Goal: Navigation & Orientation: Find specific page/section

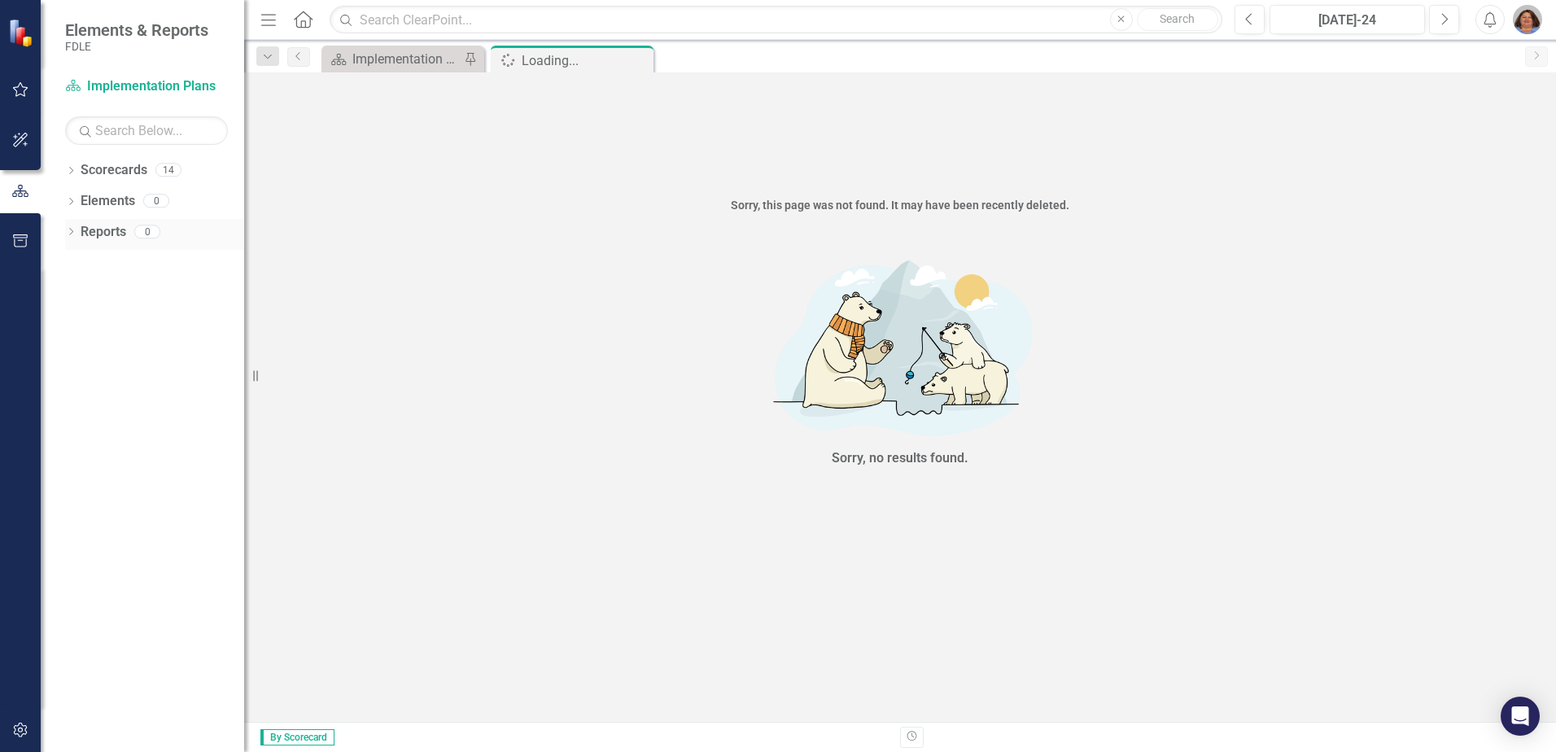
click at [92, 235] on link "Reports" at bounding box center [104, 232] width 46 height 19
click at [72, 226] on div "Dropdown Reports 0" at bounding box center [154, 234] width 179 height 31
click at [71, 226] on div "Dropdown Reports 0" at bounding box center [154, 234] width 179 height 31
click at [70, 173] on icon at bounding box center [71, 170] width 4 height 7
click at [84, 197] on icon "Dropdown" at bounding box center [79, 200] width 12 height 10
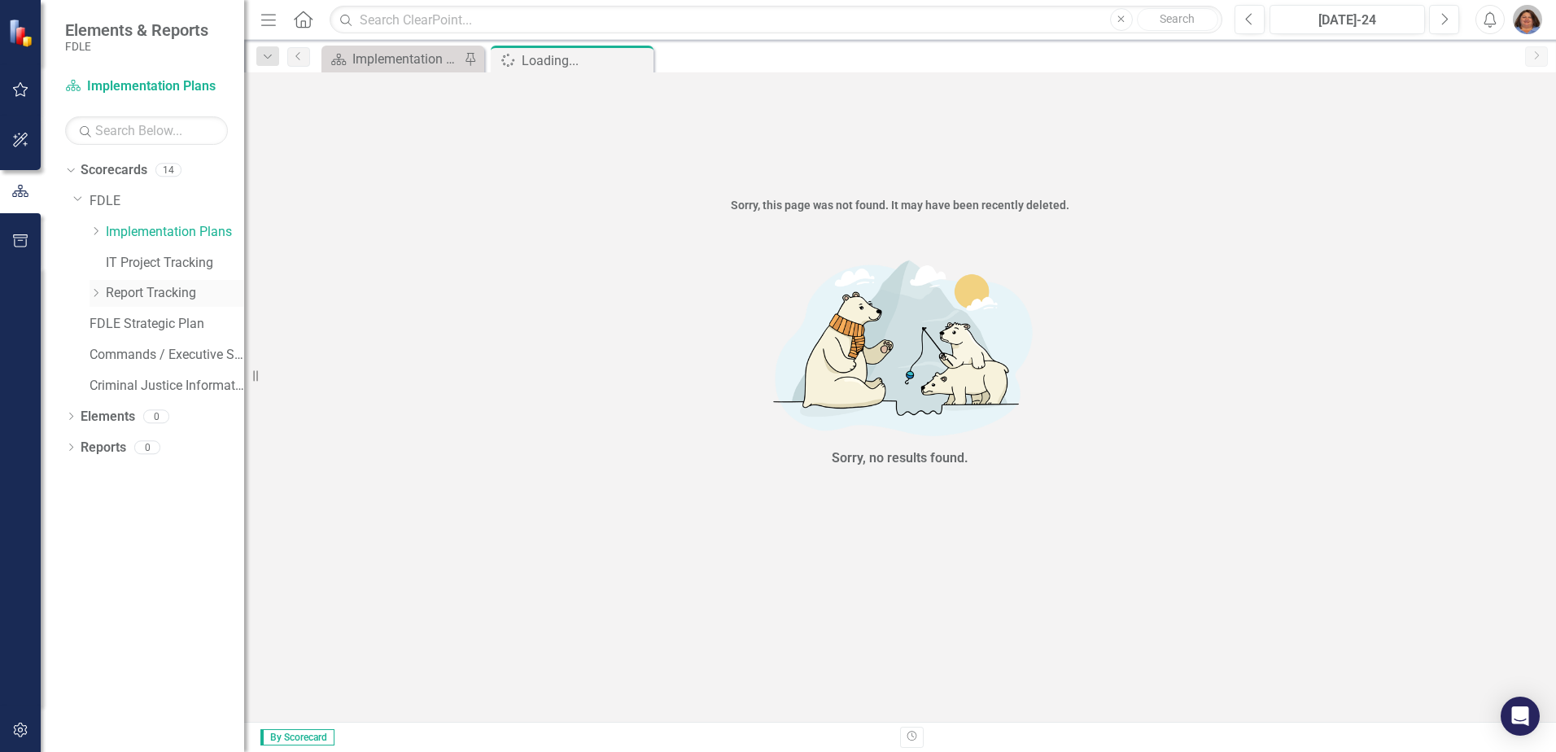
click at [97, 290] on icon "Dropdown" at bounding box center [96, 293] width 12 height 10
click at [243, 270] on link "IT Project Tracking" at bounding box center [175, 263] width 138 height 19
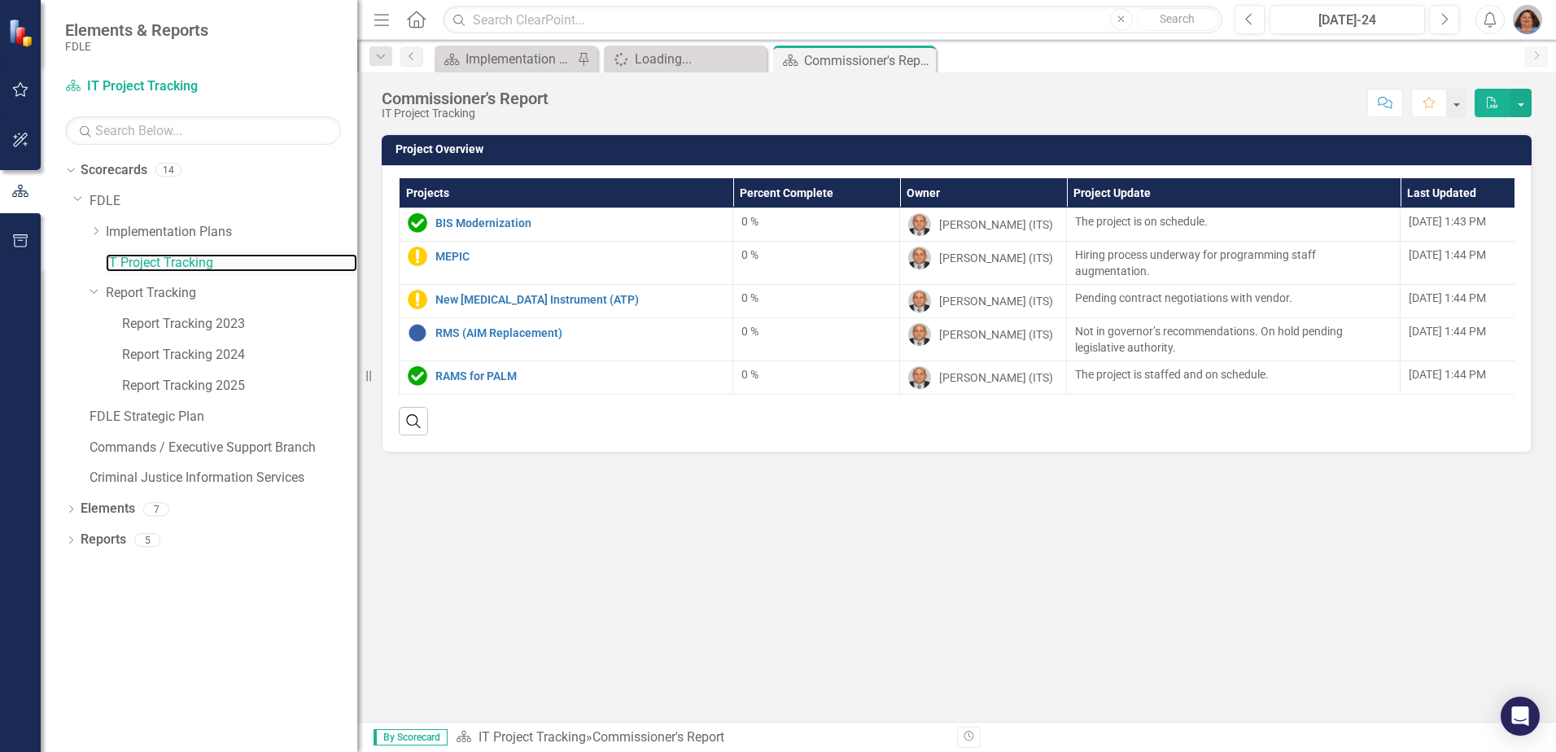
drag, startPoint x: 246, startPoint y: 270, endPoint x: 357, endPoint y: 274, distance: 111.6
click at [358, 273] on div "Resize" at bounding box center [363, 376] width 13 height 752
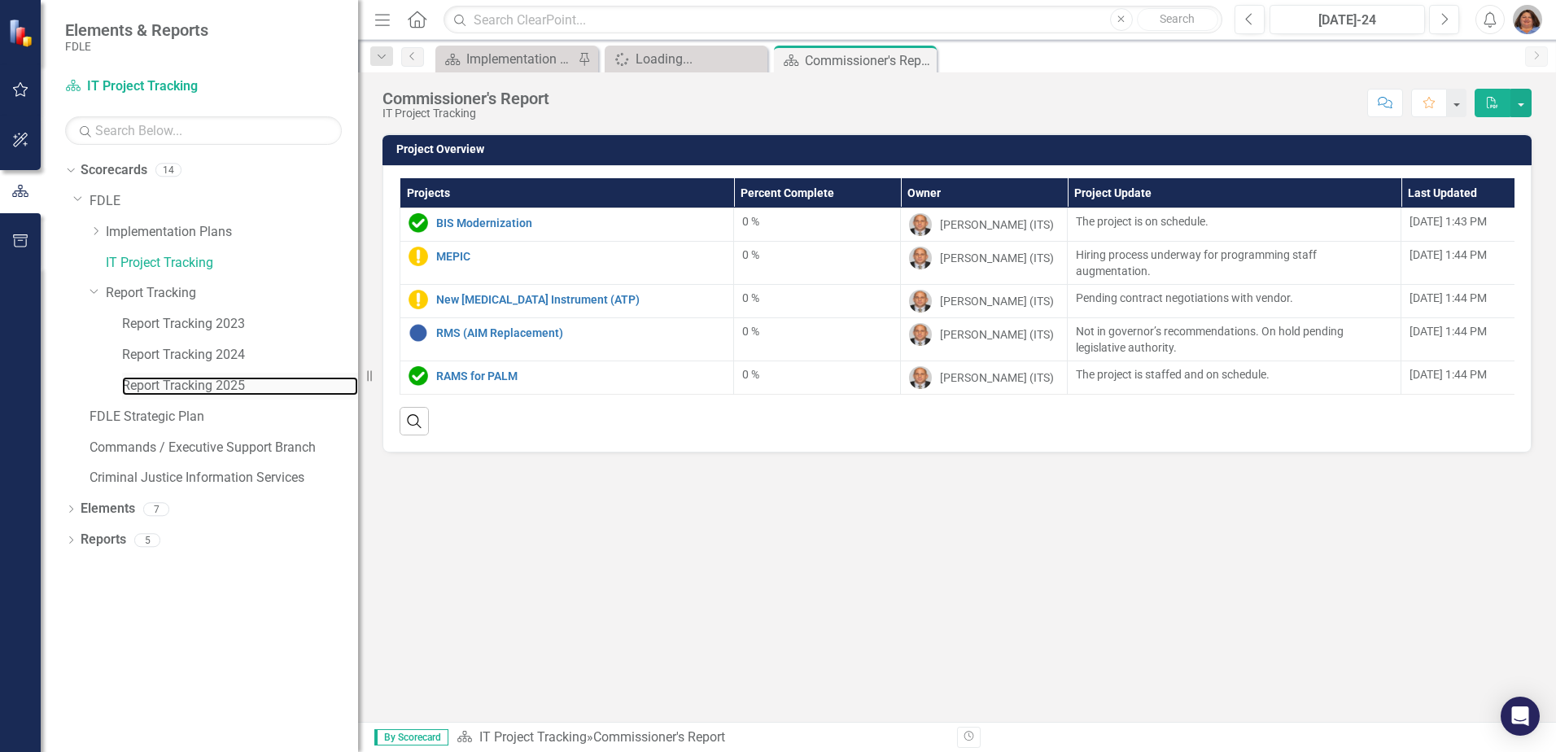
click at [208, 374] on div "Report Tracking 2025" at bounding box center [240, 386] width 236 height 27
click at [209, 354] on link "Report Tracking 2024" at bounding box center [240, 355] width 236 height 19
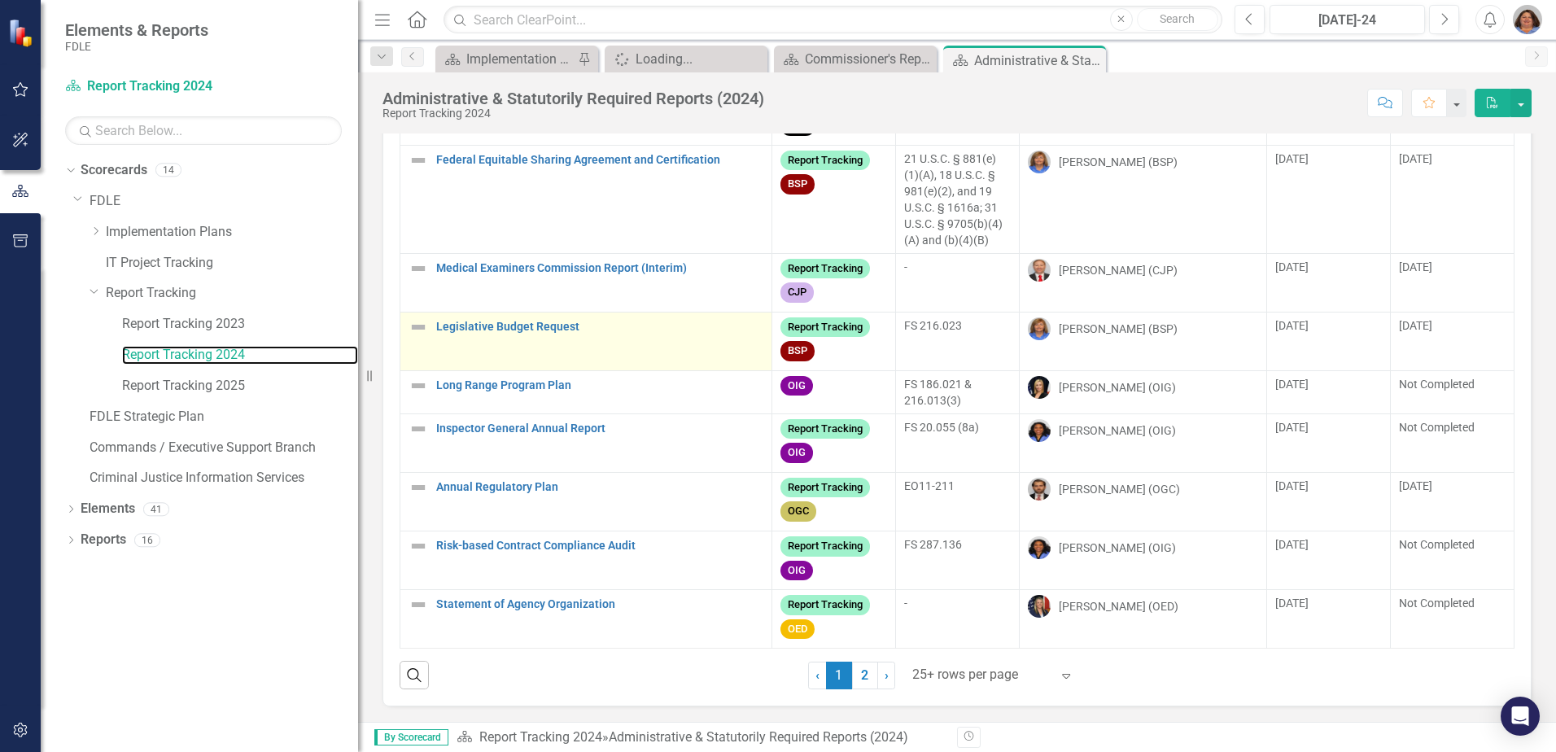
scroll to position [94, 0]
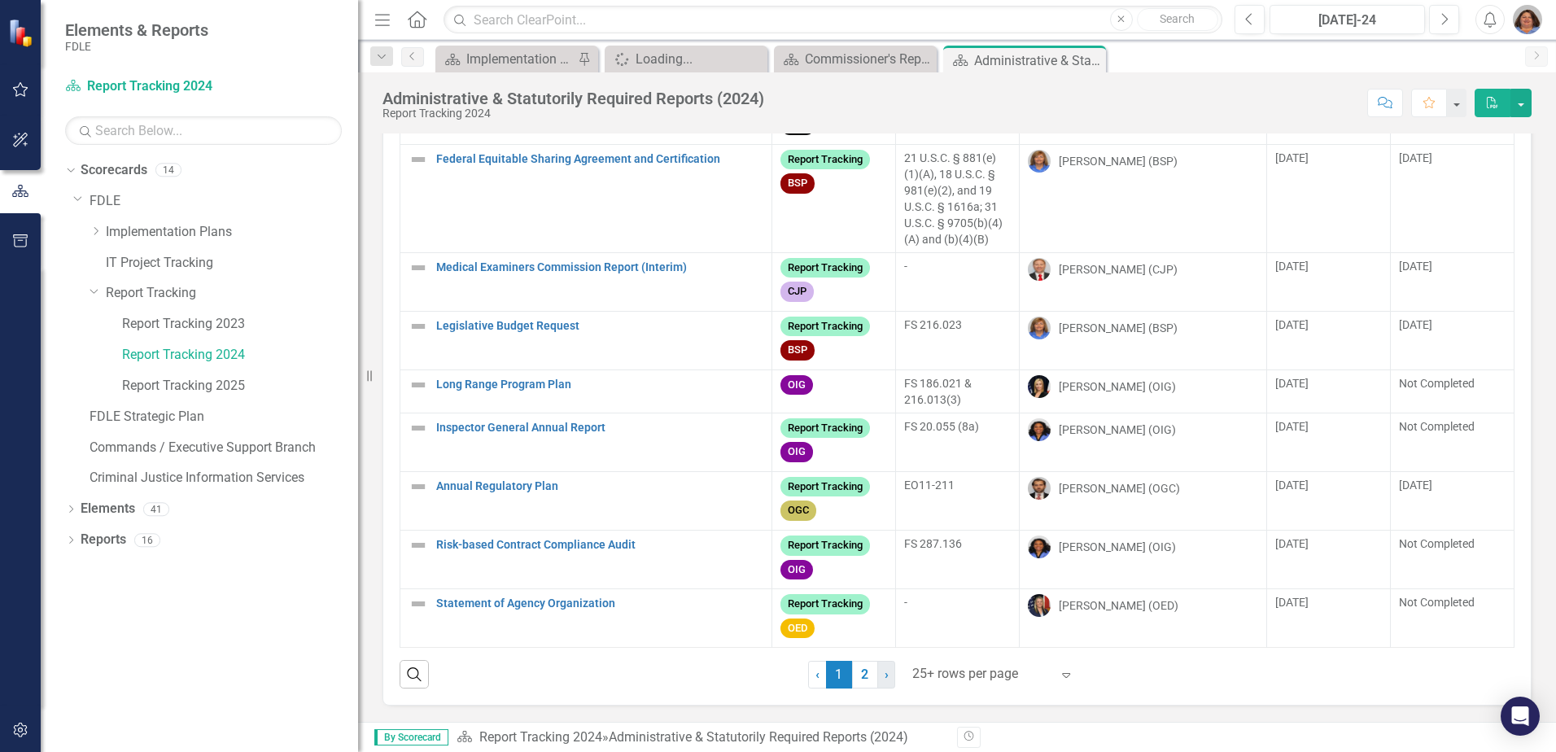
click at [885, 676] on span "›" at bounding box center [887, 674] width 4 height 15
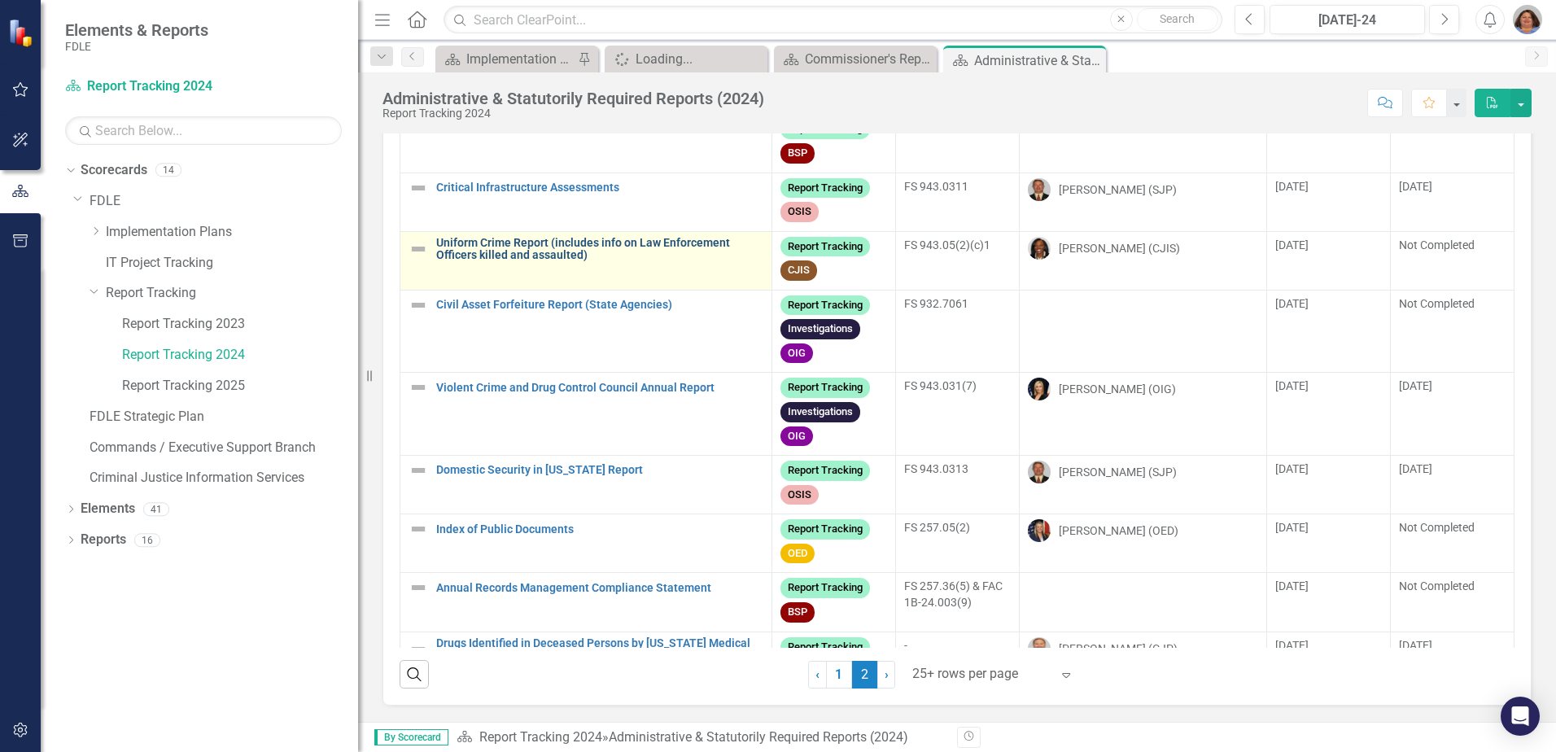
click at [501, 249] on link "Uniform Crime Report (includes info on Law Enforcement Officers killed and assa…" at bounding box center [599, 249] width 327 height 25
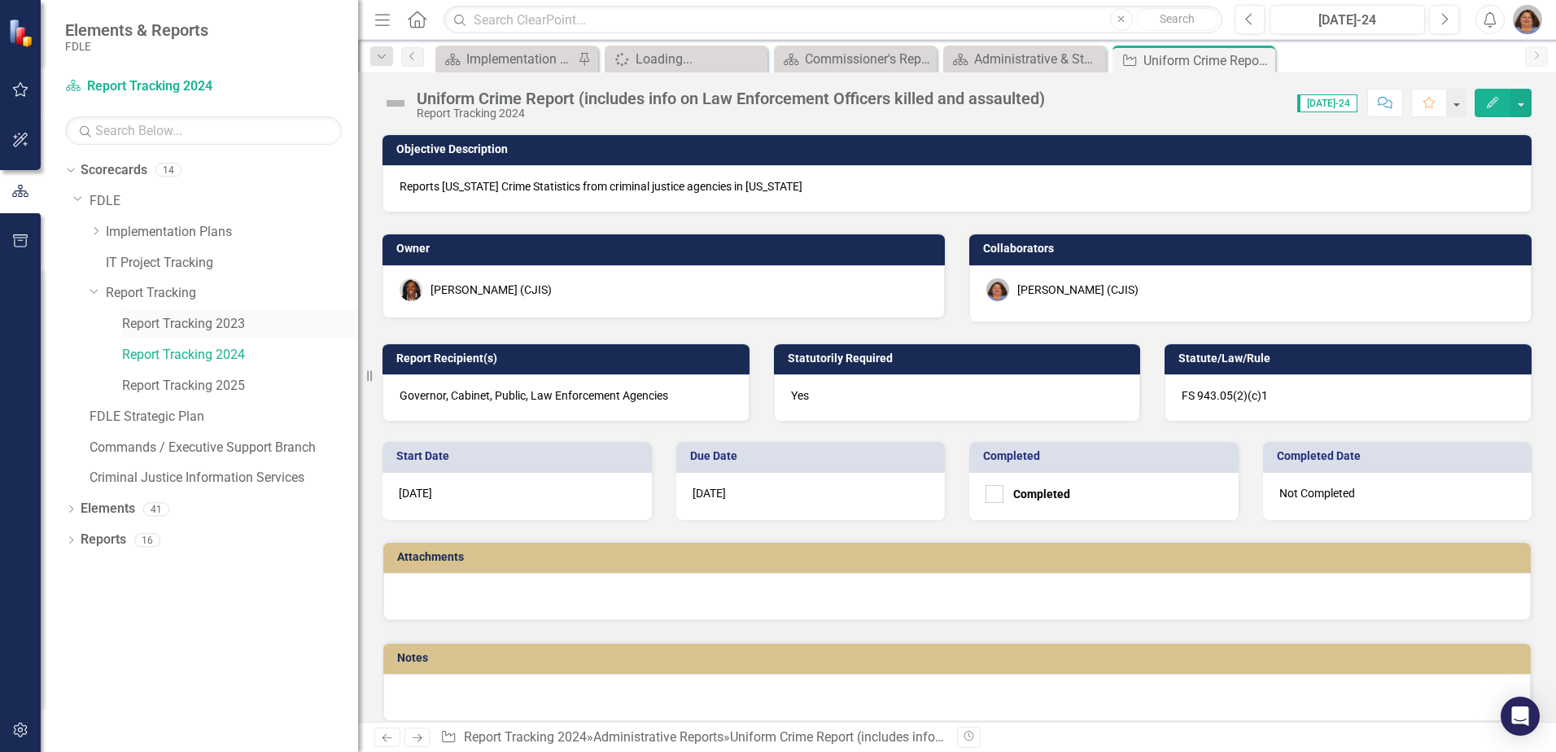
click at [218, 327] on link "Report Tracking 2023" at bounding box center [240, 324] width 236 height 19
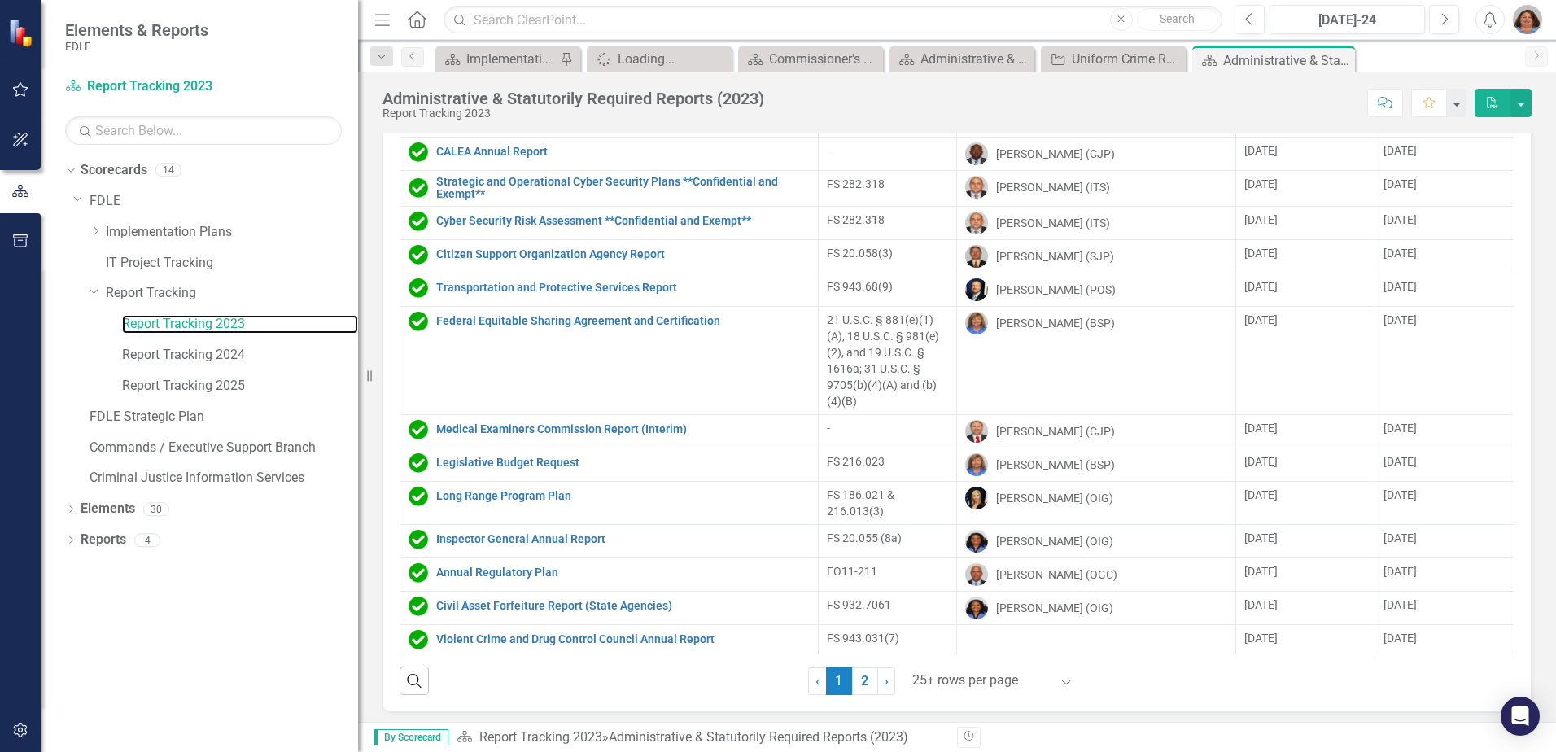
scroll to position [94, 0]
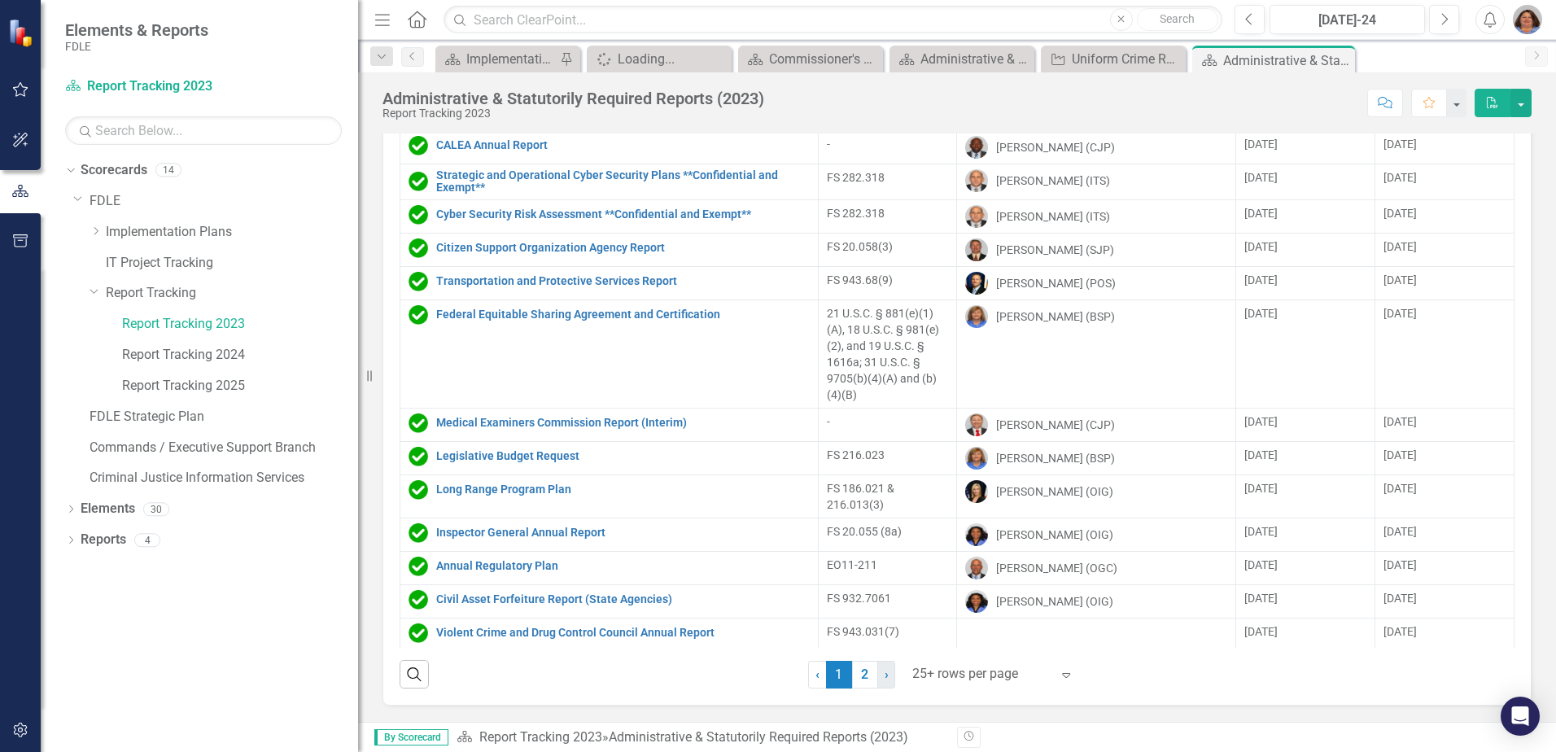
click at [885, 679] on span "›" at bounding box center [887, 674] width 4 height 15
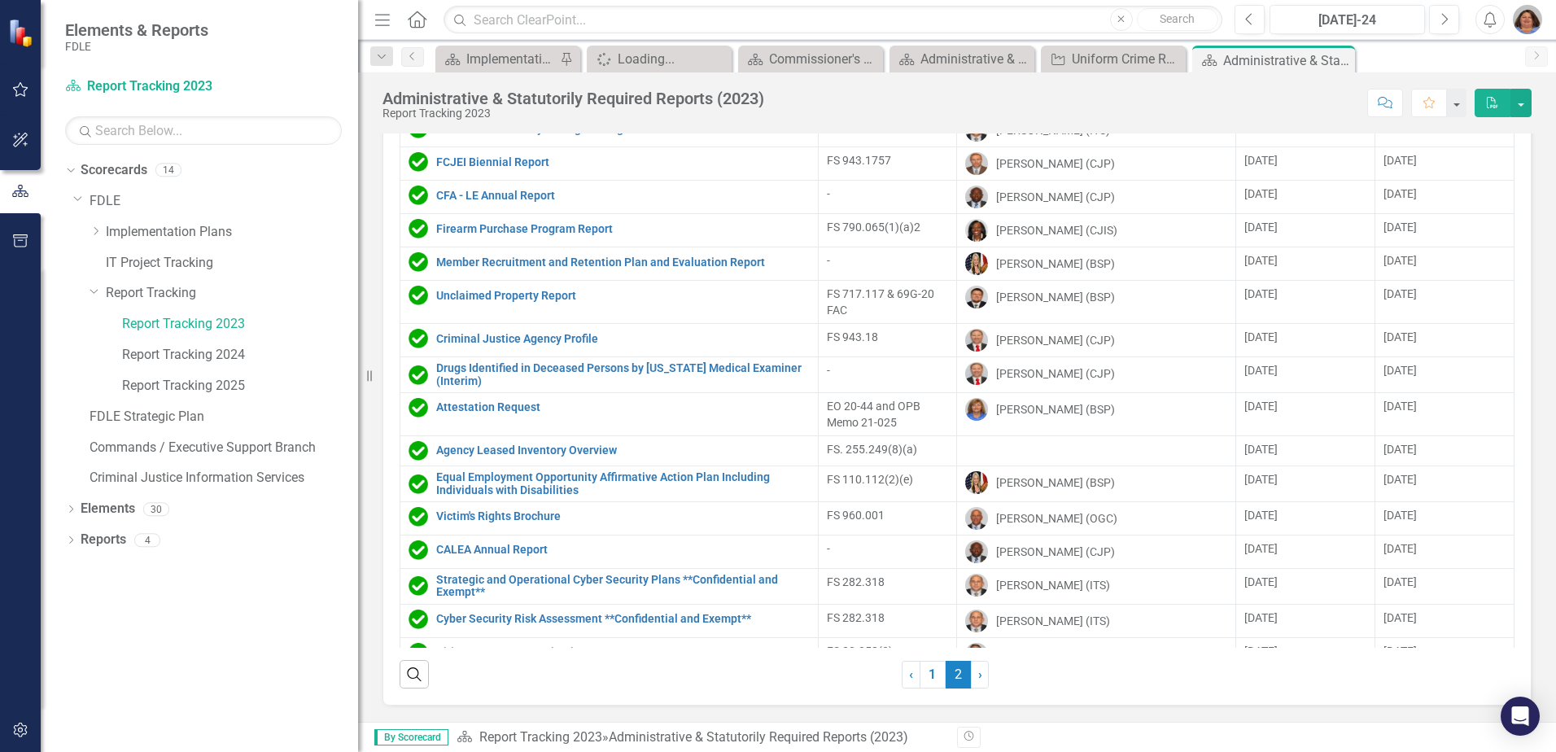
scroll to position [55, 0]
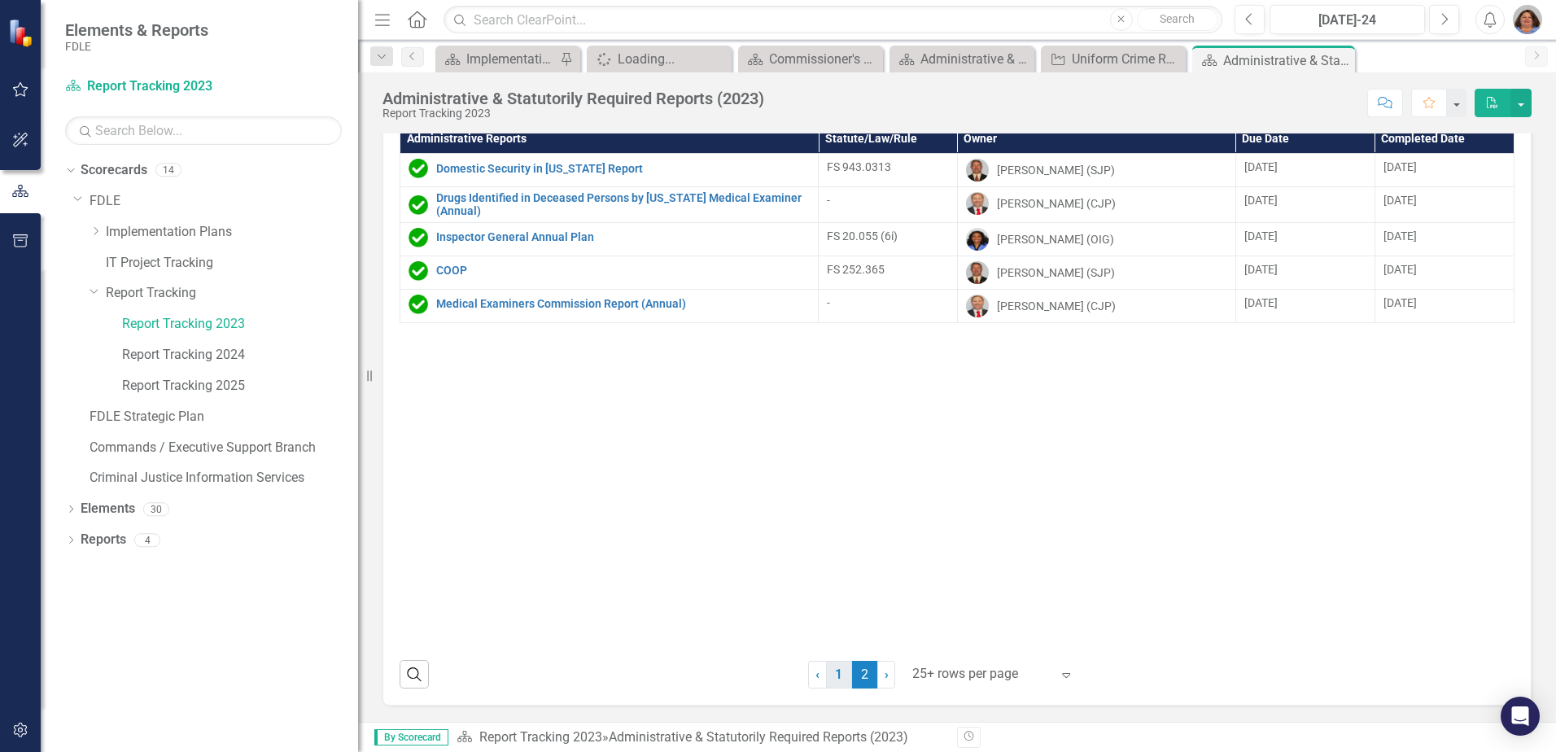
click at [834, 676] on link "1" at bounding box center [839, 675] width 26 height 28
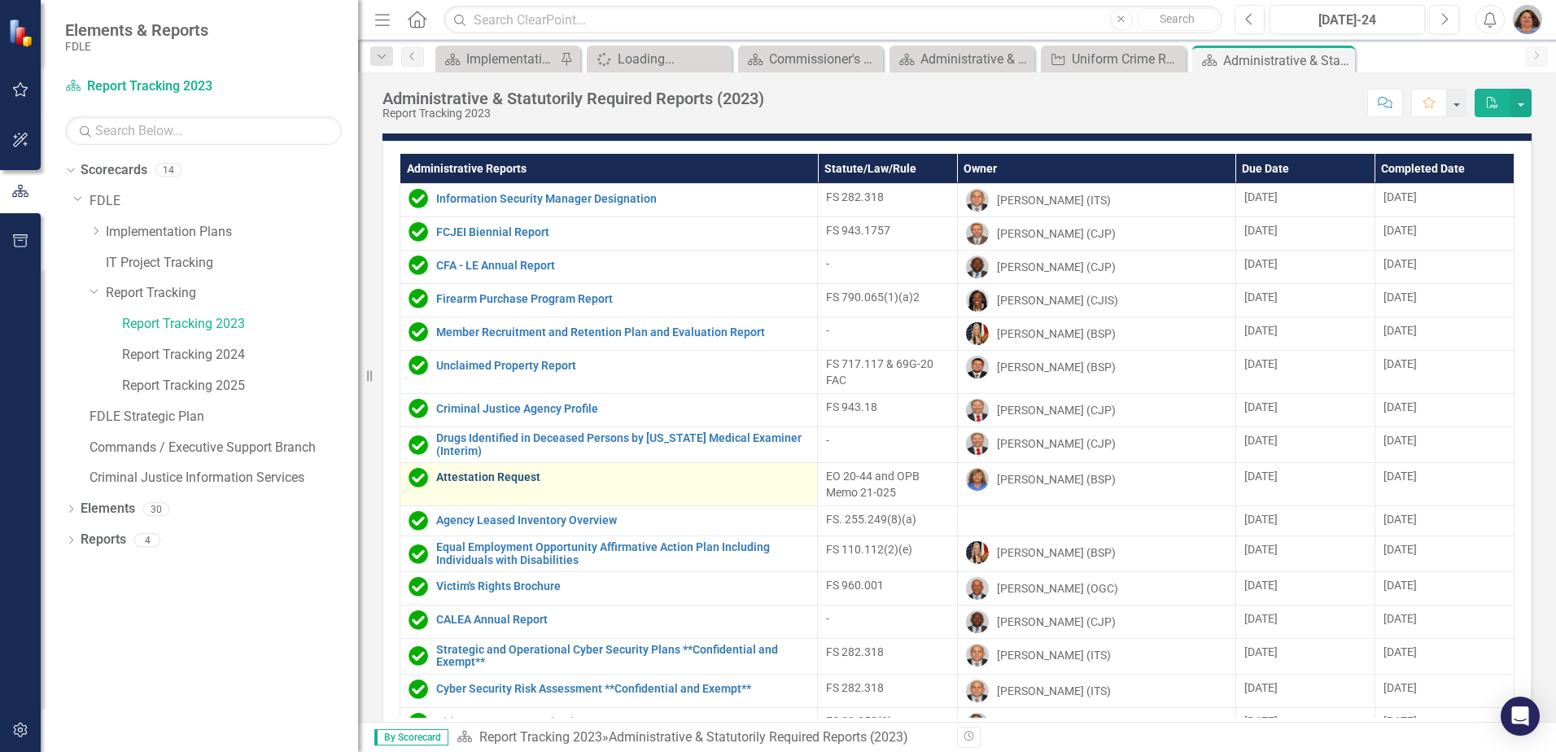
scroll to position [0, 0]
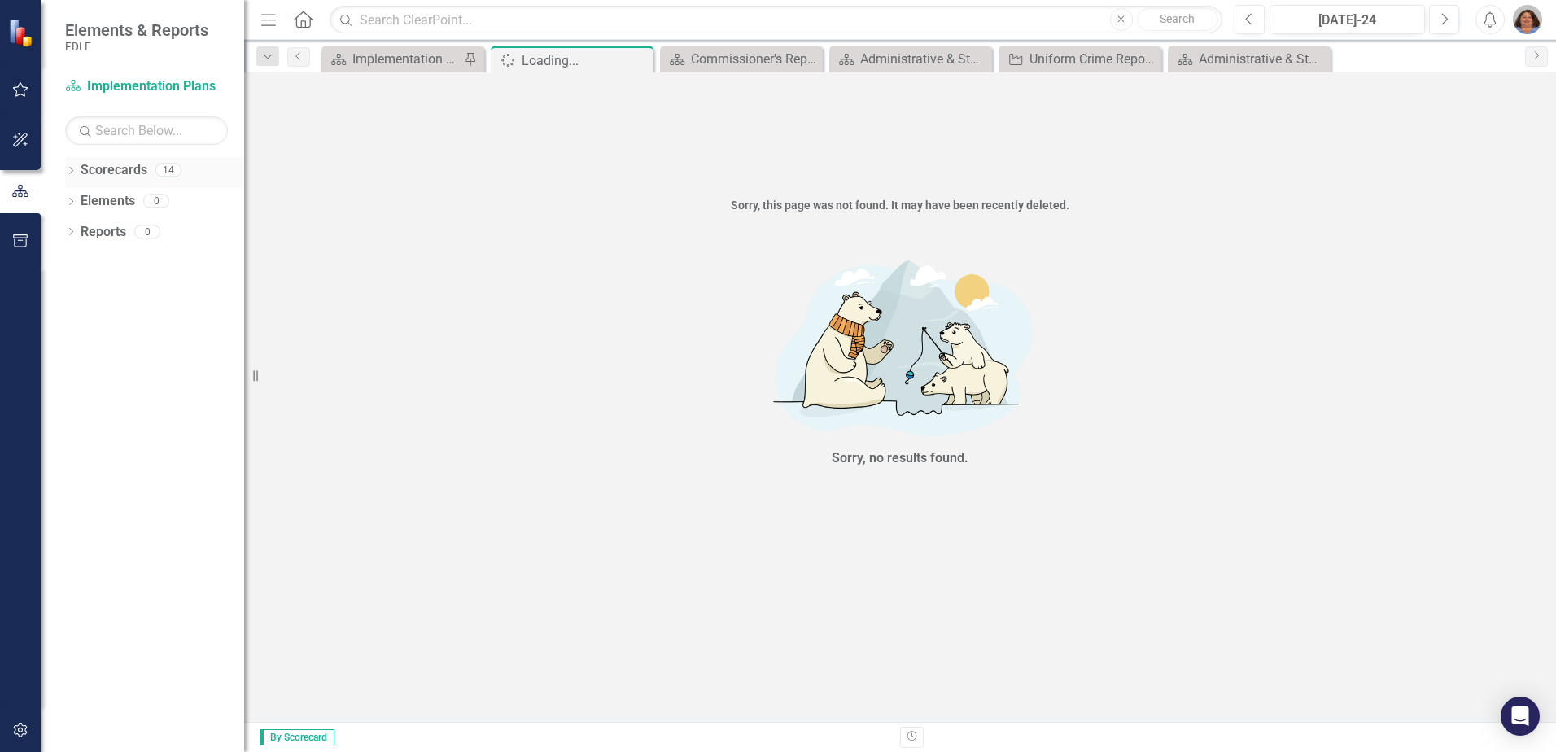
click at [73, 173] on icon "Dropdown" at bounding box center [70, 172] width 11 height 9
click at [76, 204] on icon "Dropdown" at bounding box center [79, 200] width 12 height 10
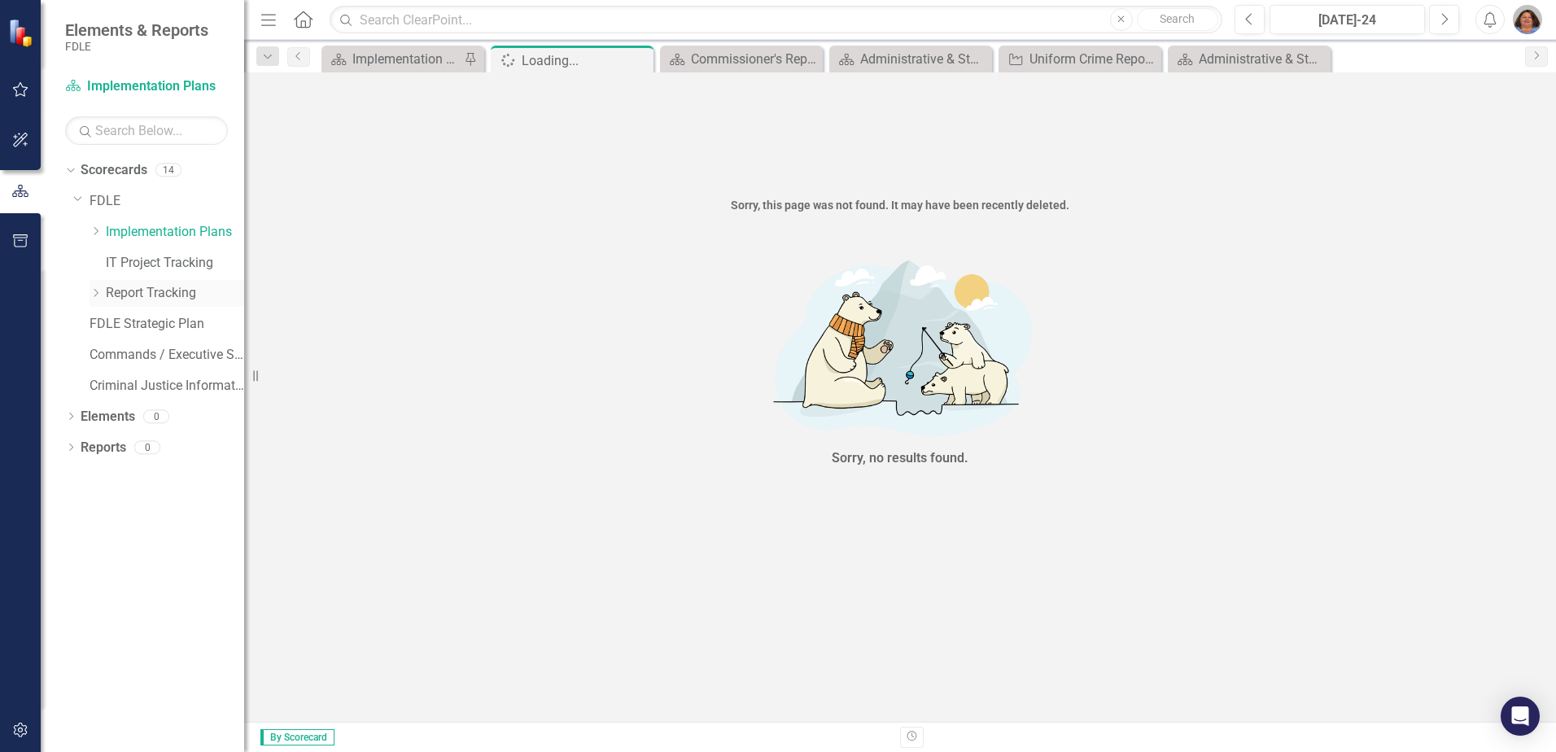
click at [93, 290] on icon "Dropdown" at bounding box center [96, 293] width 12 height 10
click at [184, 356] on link "Report Tracking 2024" at bounding box center [183, 355] width 122 height 19
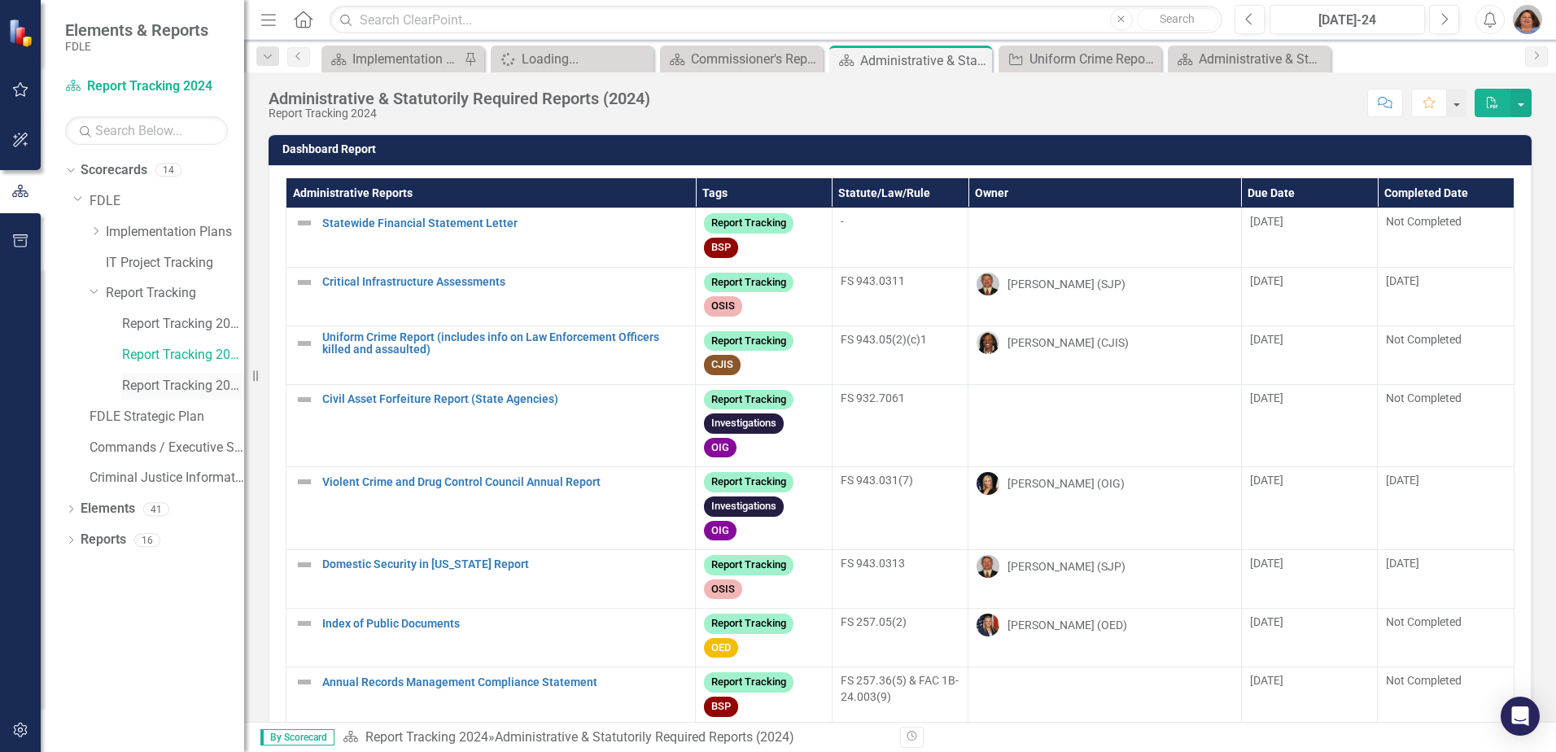
click at [182, 381] on link "Report Tracking 2025" at bounding box center [183, 386] width 122 height 19
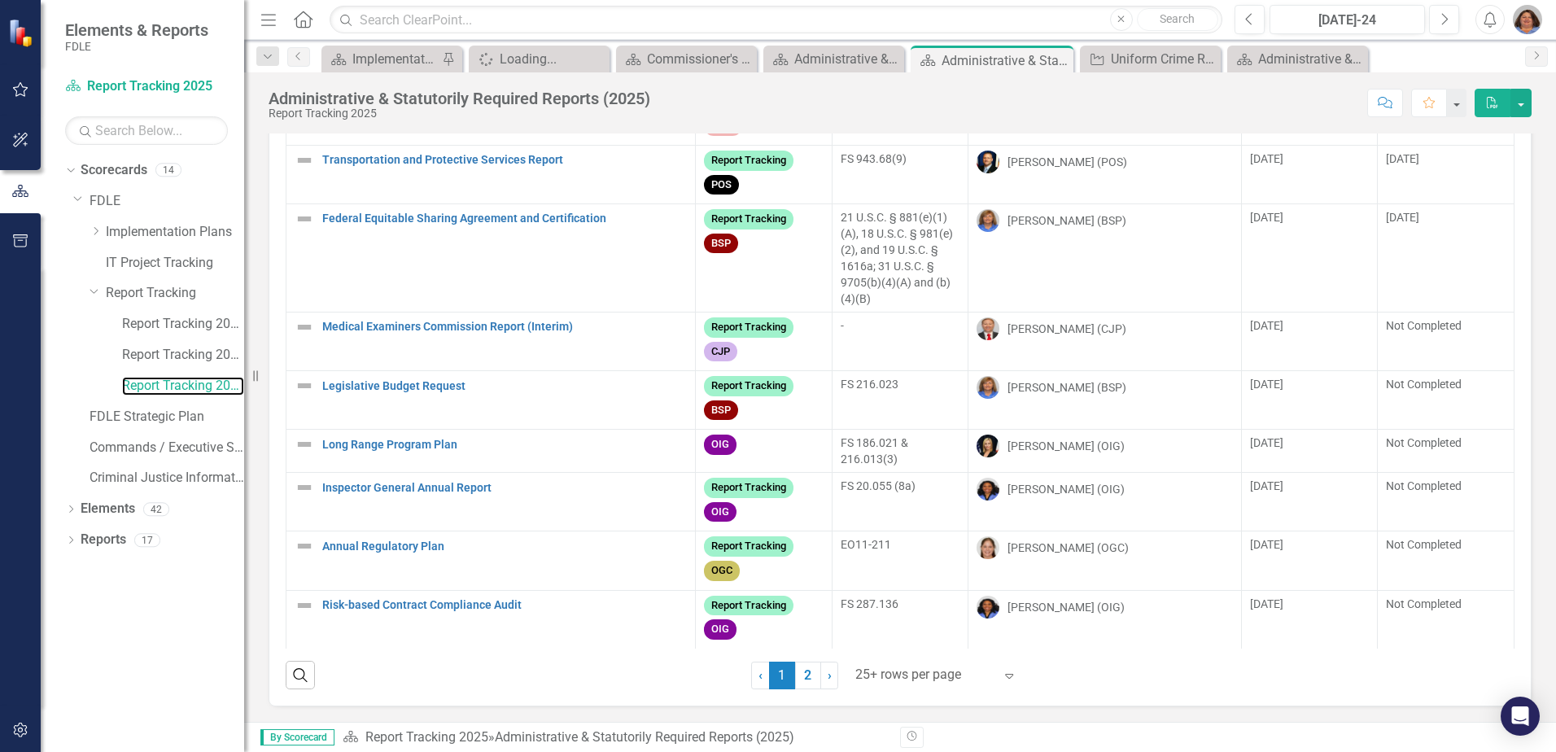
scroll to position [94, 0]
click at [800, 676] on link "2" at bounding box center [808, 675] width 26 height 28
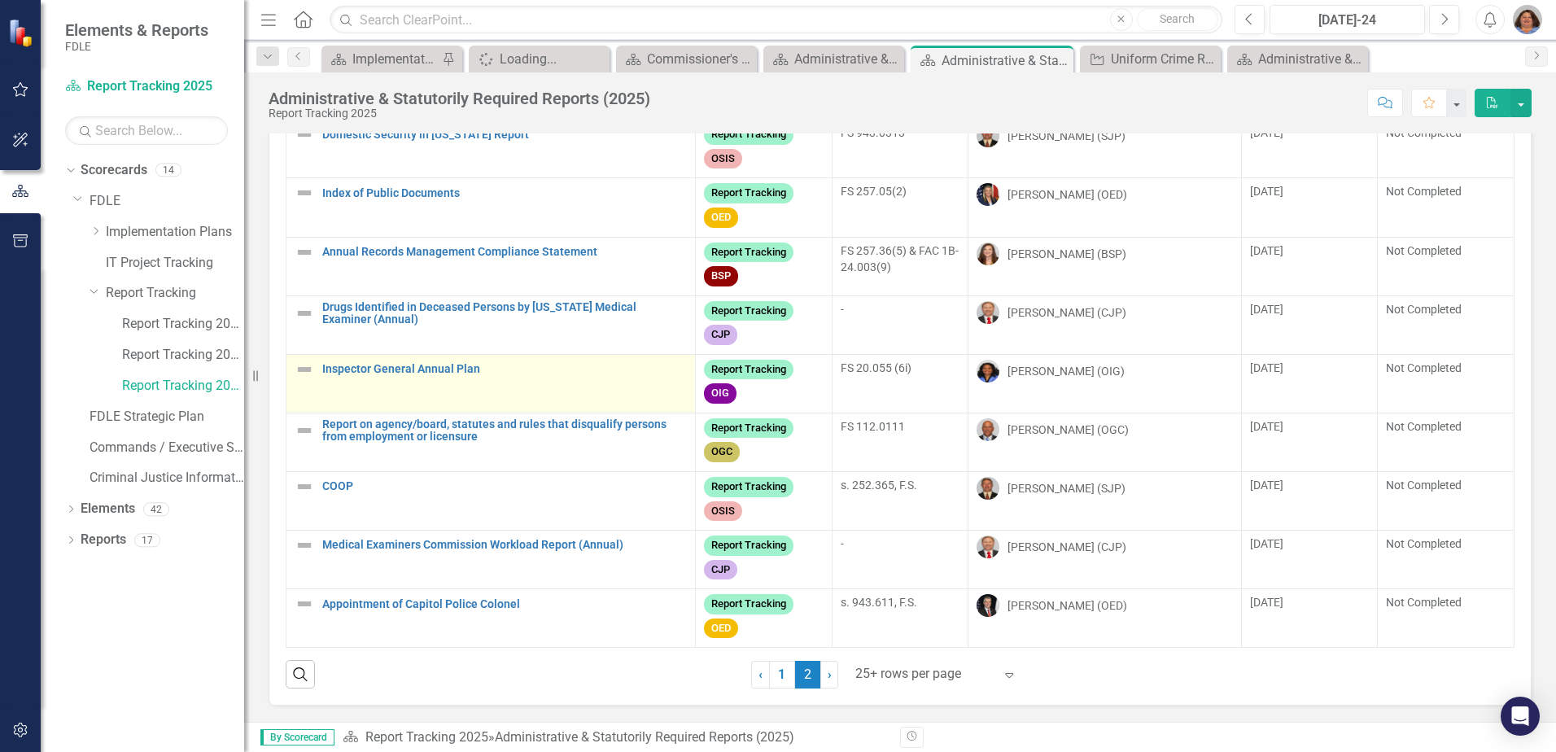
scroll to position [433, 0]
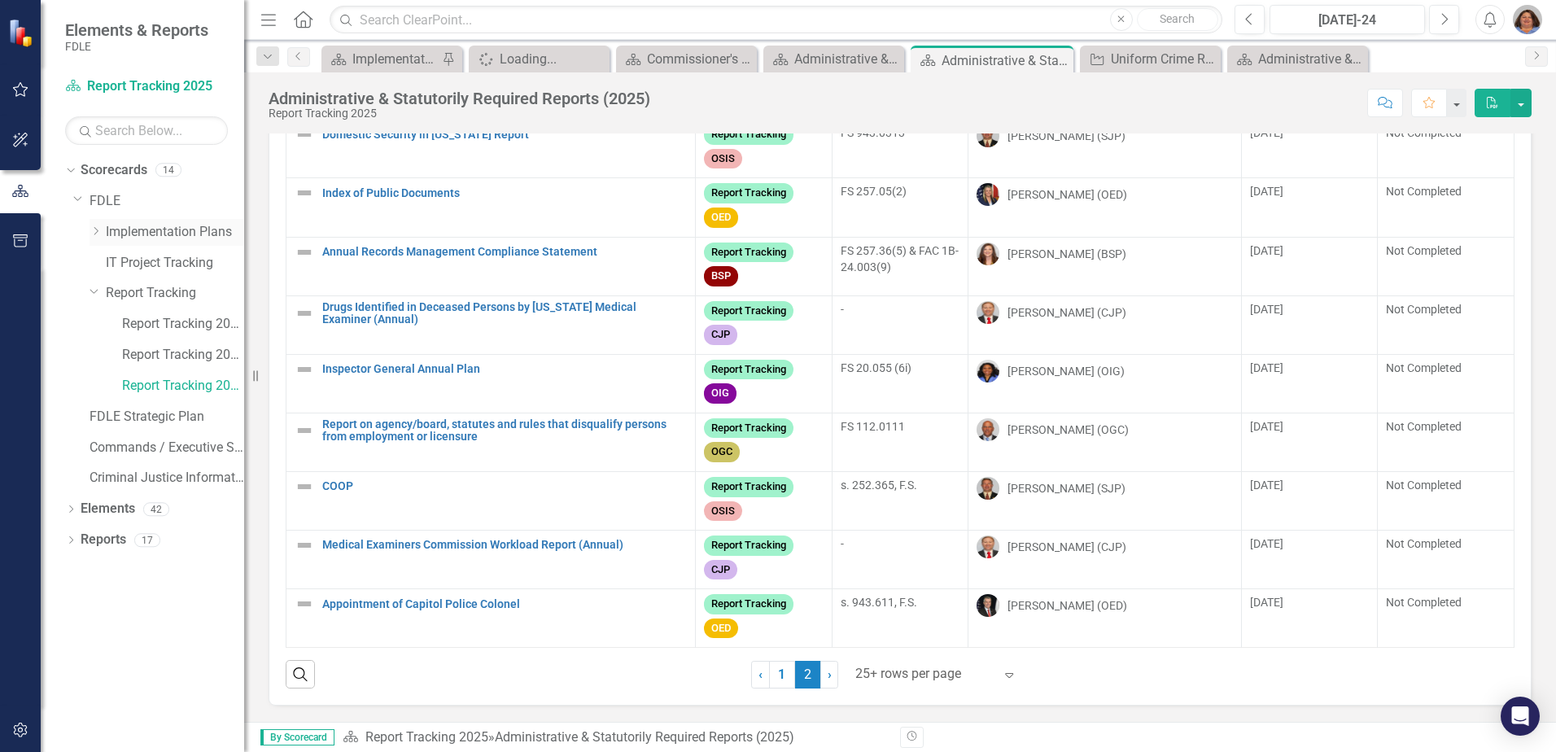
click at [106, 225] on link "Implementation Plans" at bounding box center [175, 232] width 138 height 19
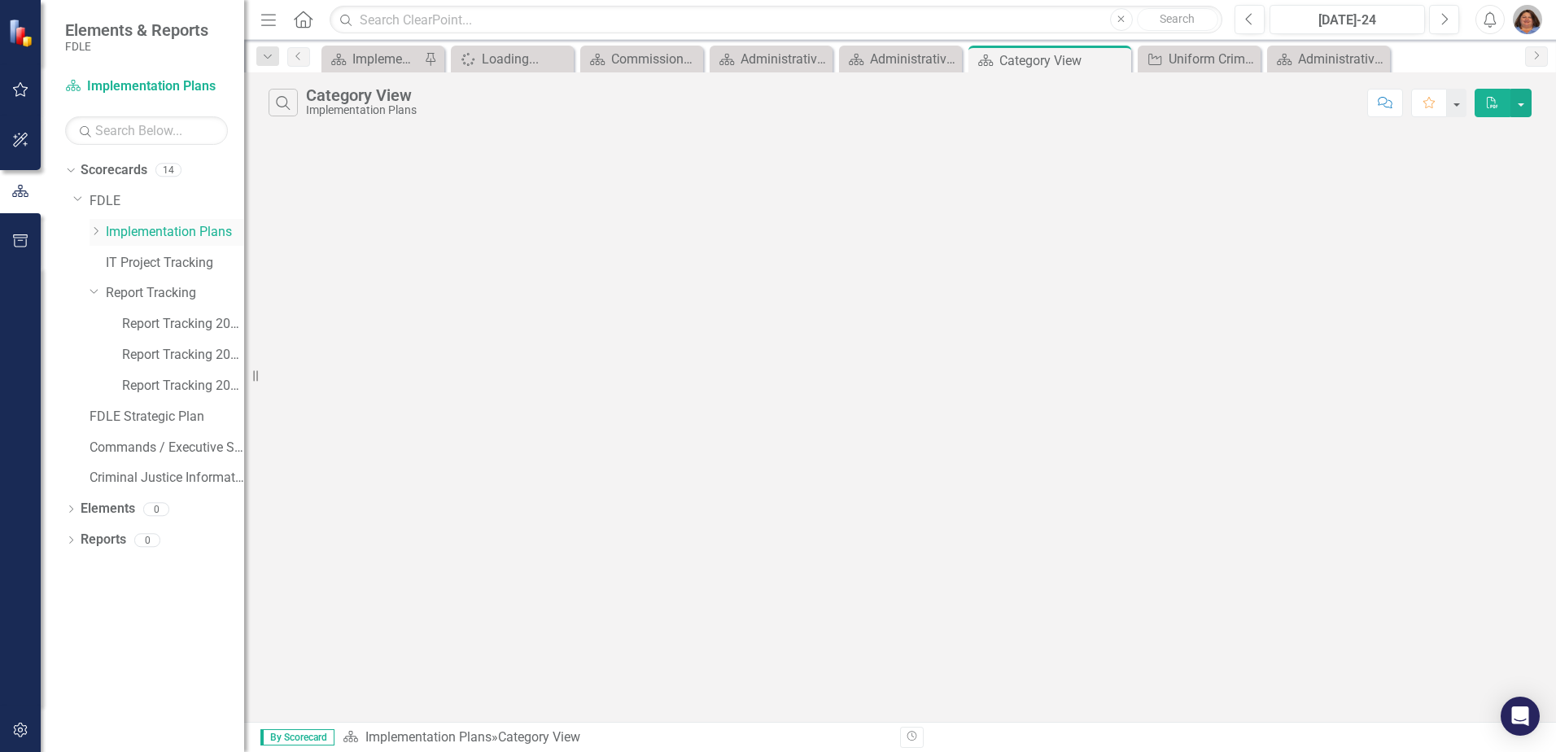
click at [99, 234] on icon "Dropdown" at bounding box center [96, 231] width 12 height 10
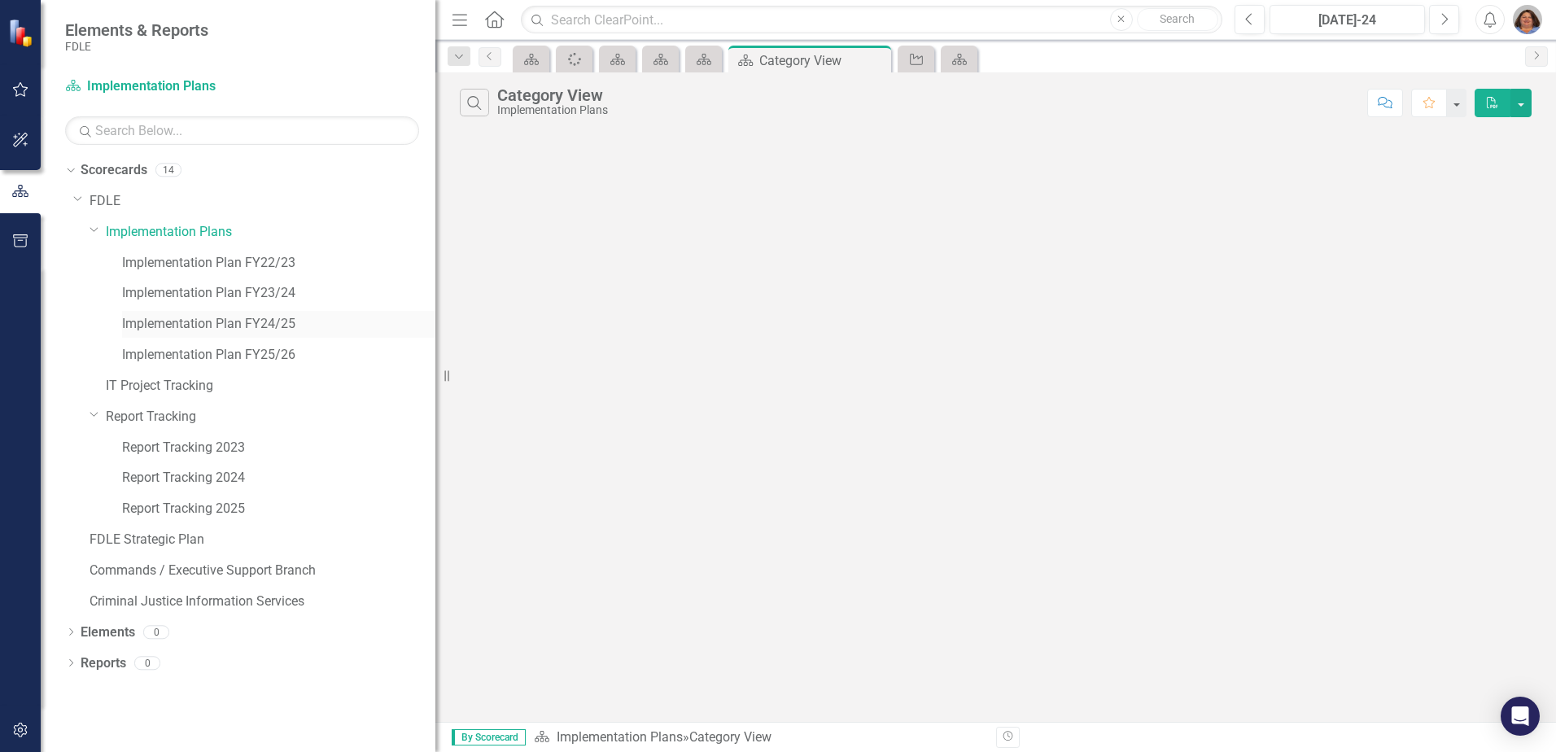
drag, startPoint x: 246, startPoint y: 288, endPoint x: 369, endPoint y: 331, distance: 130.3
click at [436, 312] on div "Resize" at bounding box center [442, 376] width 13 height 752
click at [267, 350] on link "Implementation Plan FY25/26" at bounding box center [278, 355] width 312 height 19
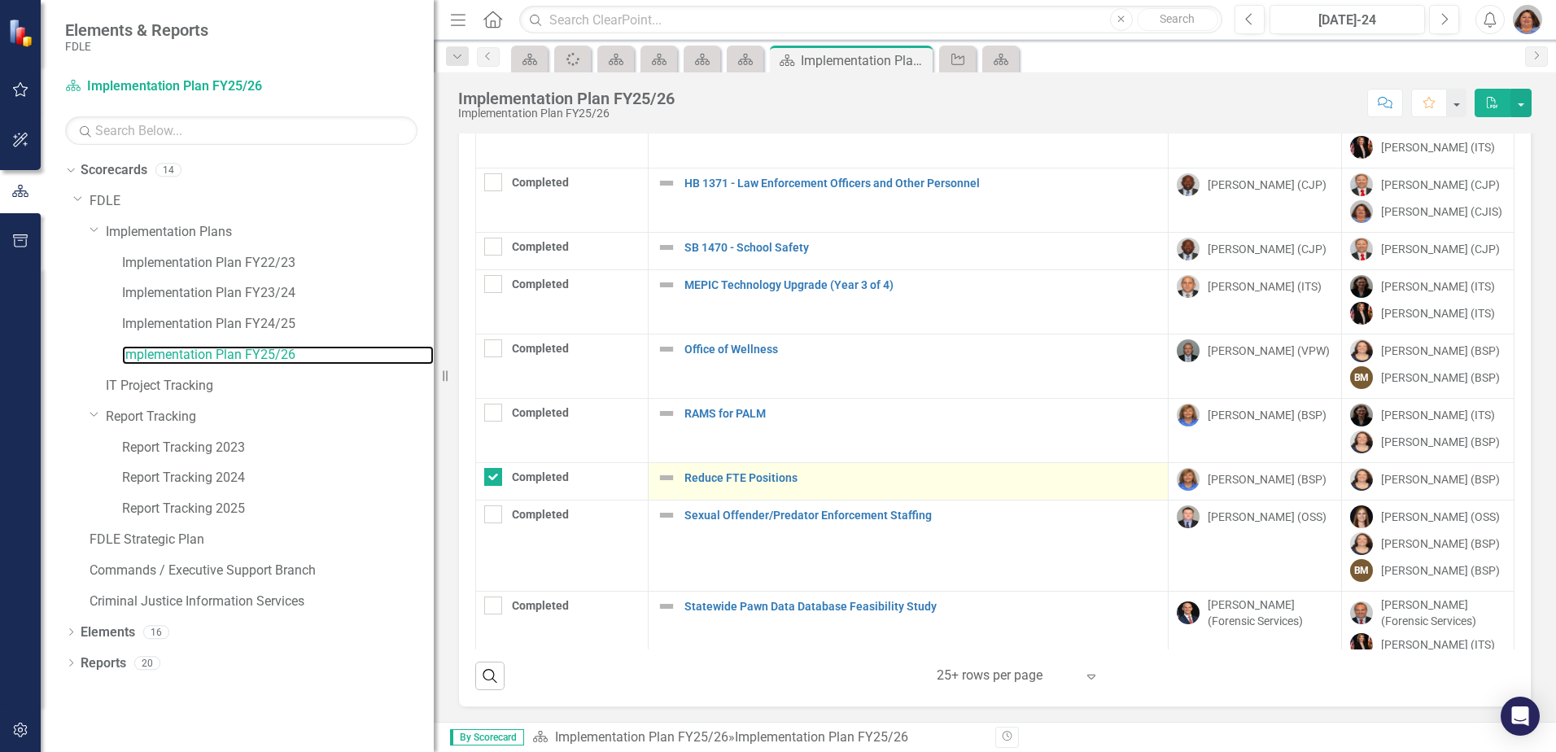
scroll to position [94, 0]
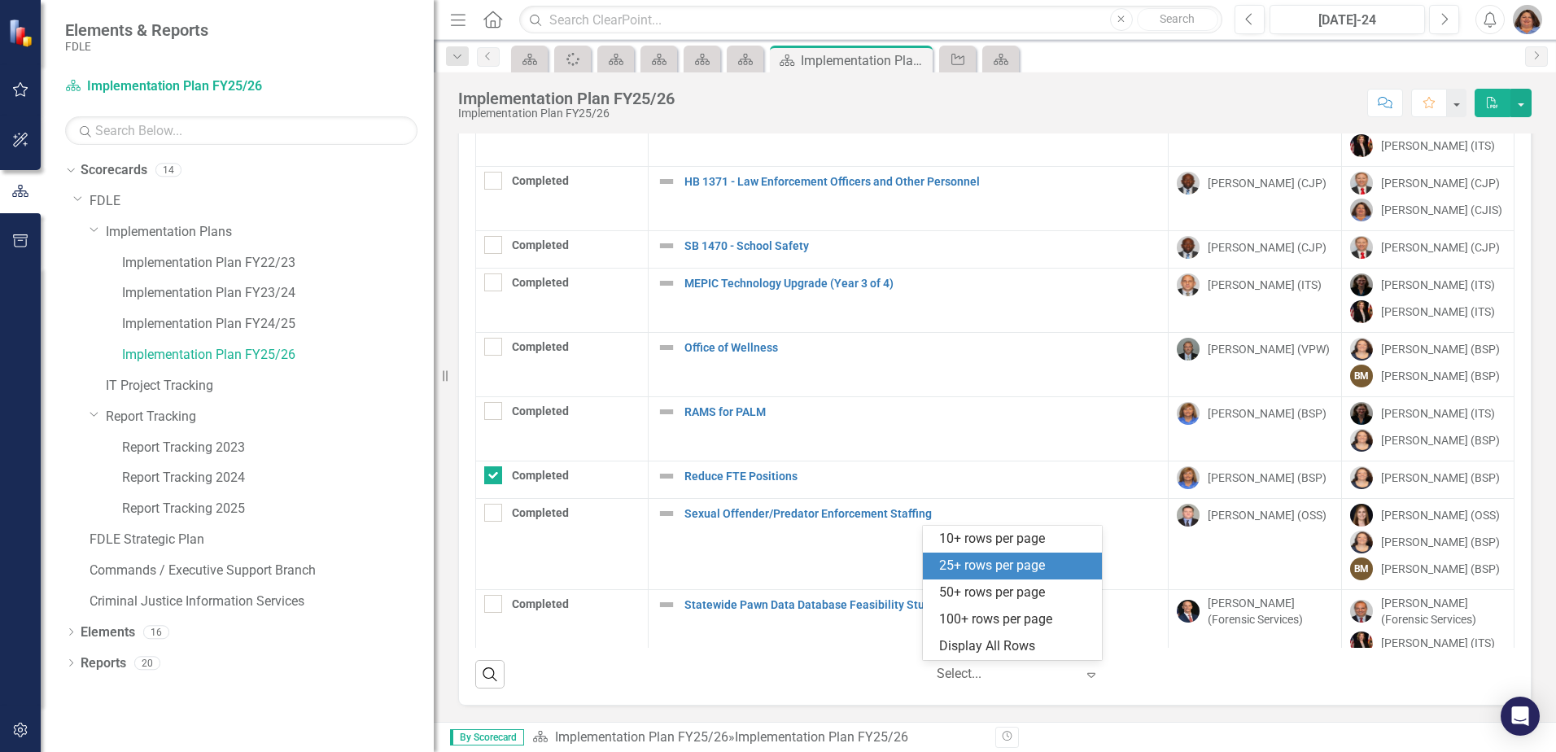
click at [1084, 669] on icon "Expand" at bounding box center [1092, 674] width 16 height 13
click at [994, 596] on div "50+ rows per page" at bounding box center [1015, 593] width 153 height 19
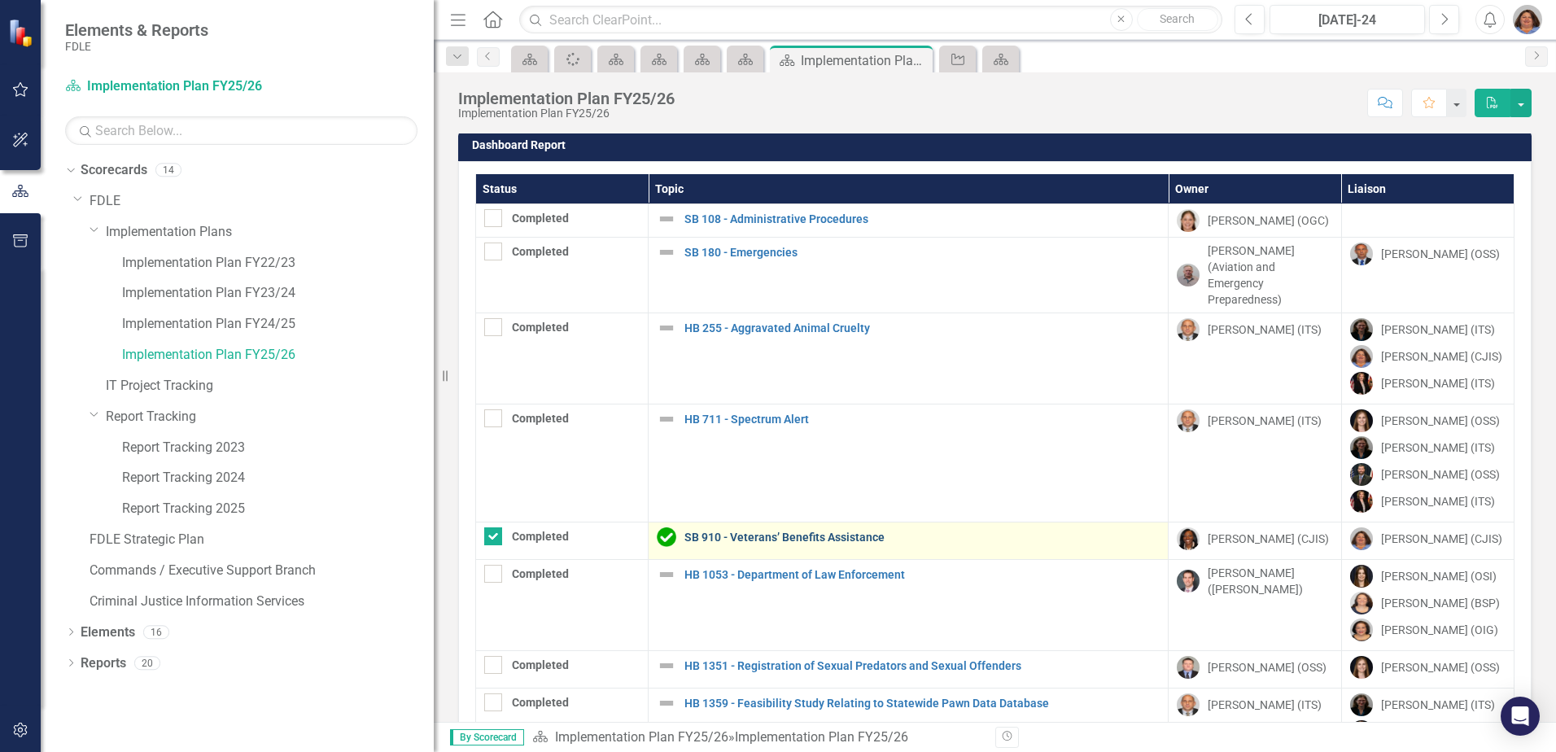
scroll to position [0, 0]
